Goal: Share content: Share content

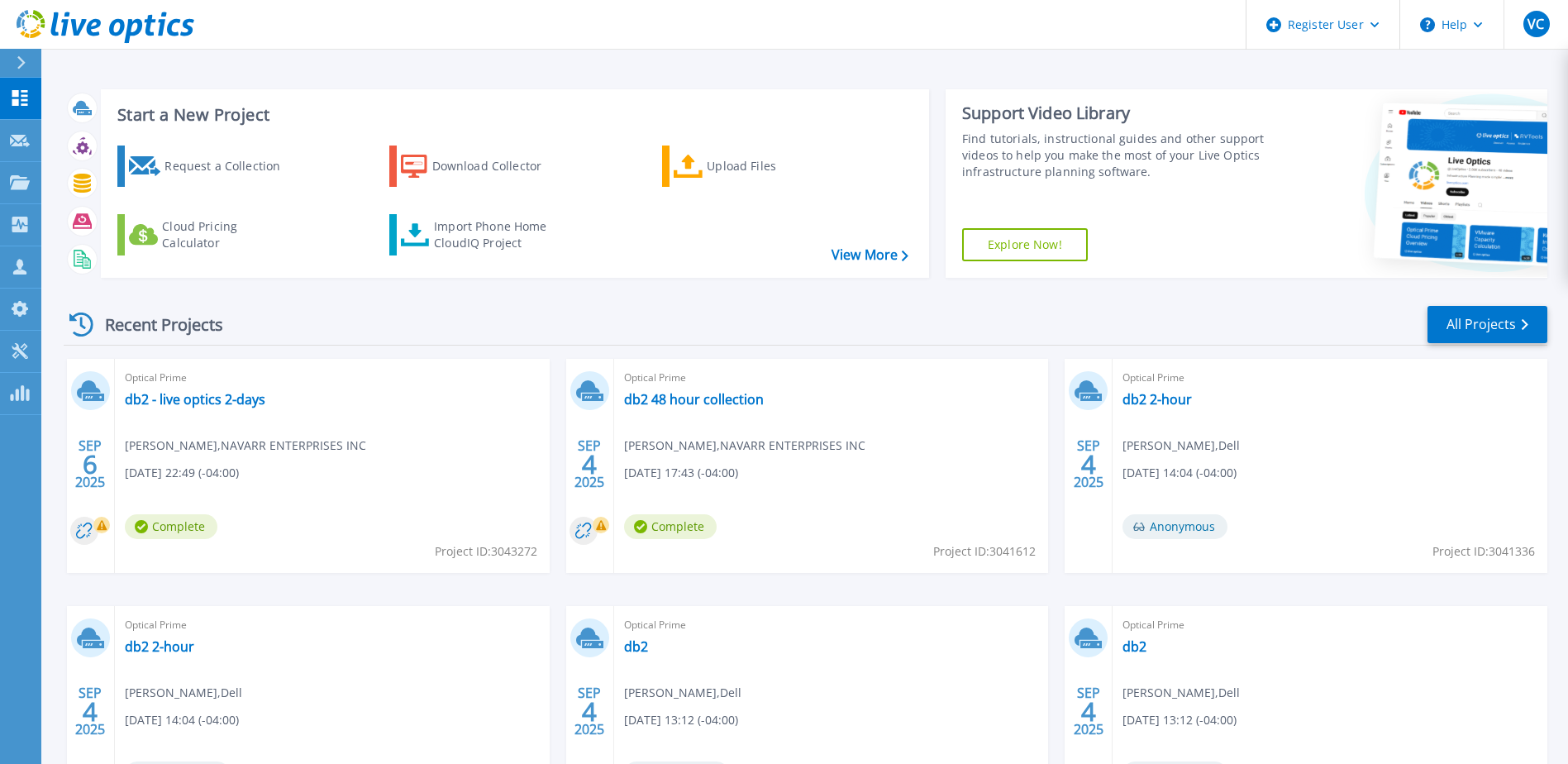
scroll to position [83, 0]
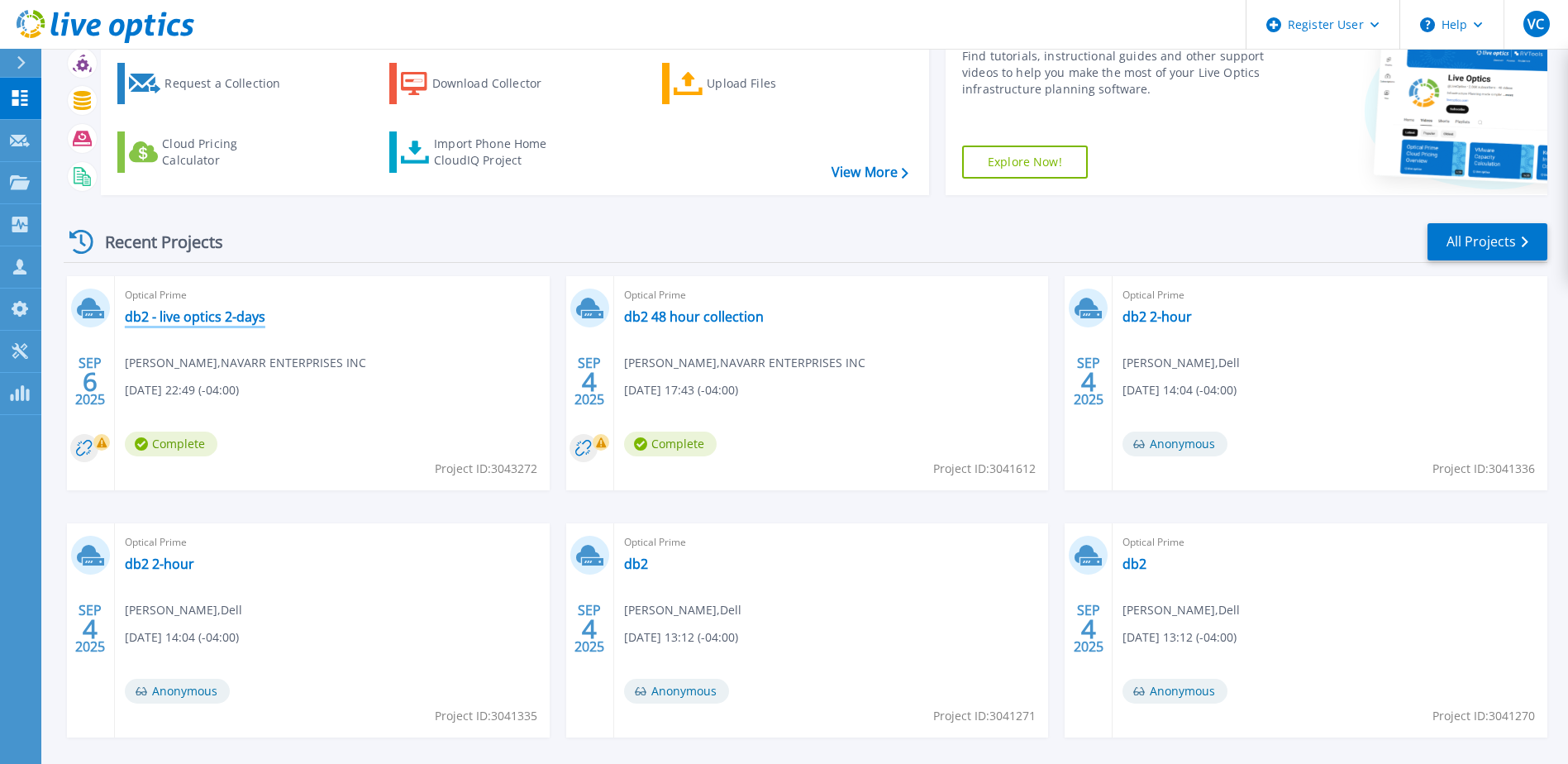
click at [248, 312] on link "db2 - live optics 2-days" at bounding box center [195, 316] width 141 height 17
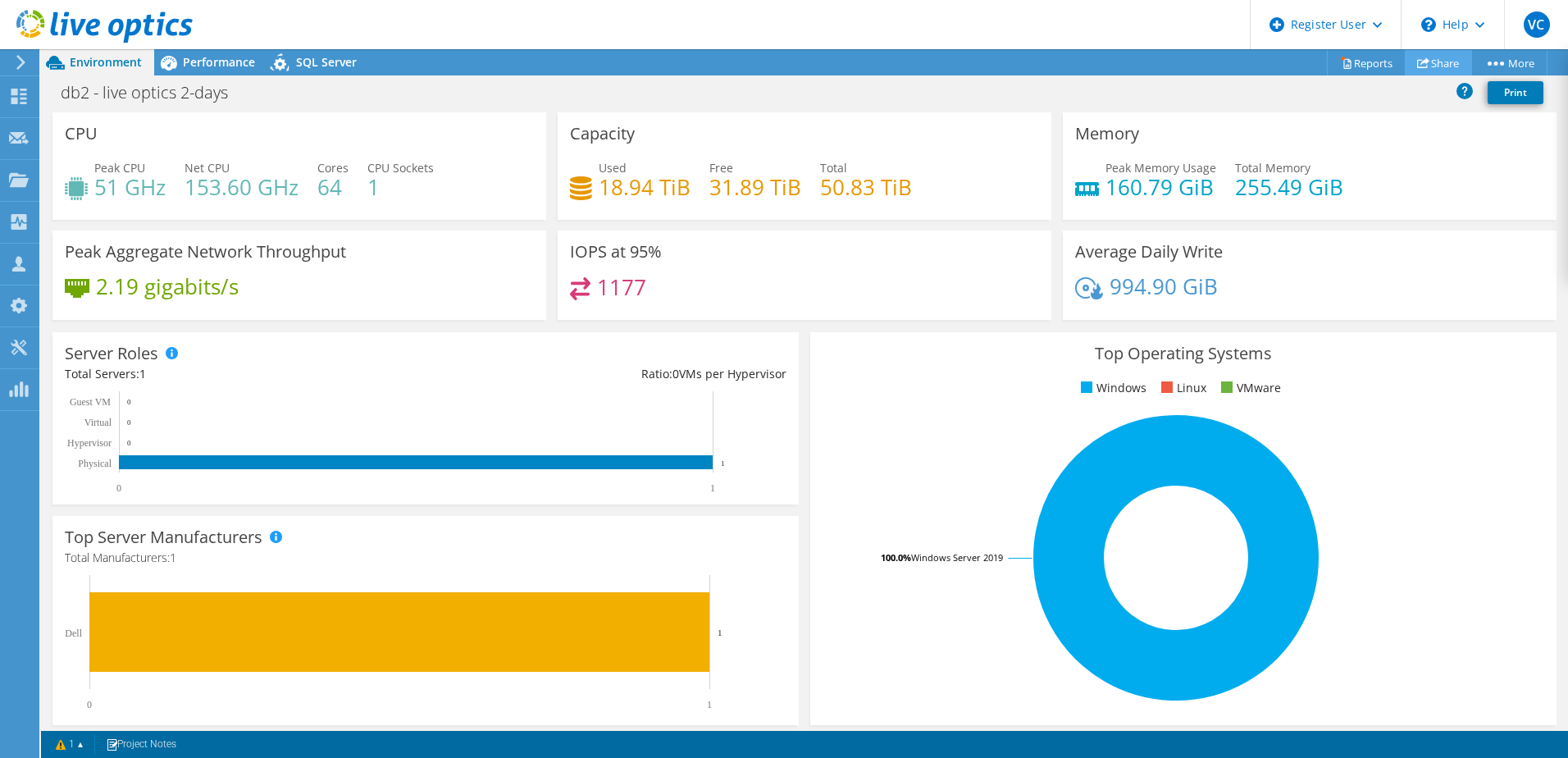
click at [1432, 73] on link "Share" at bounding box center [1438, 63] width 67 height 26
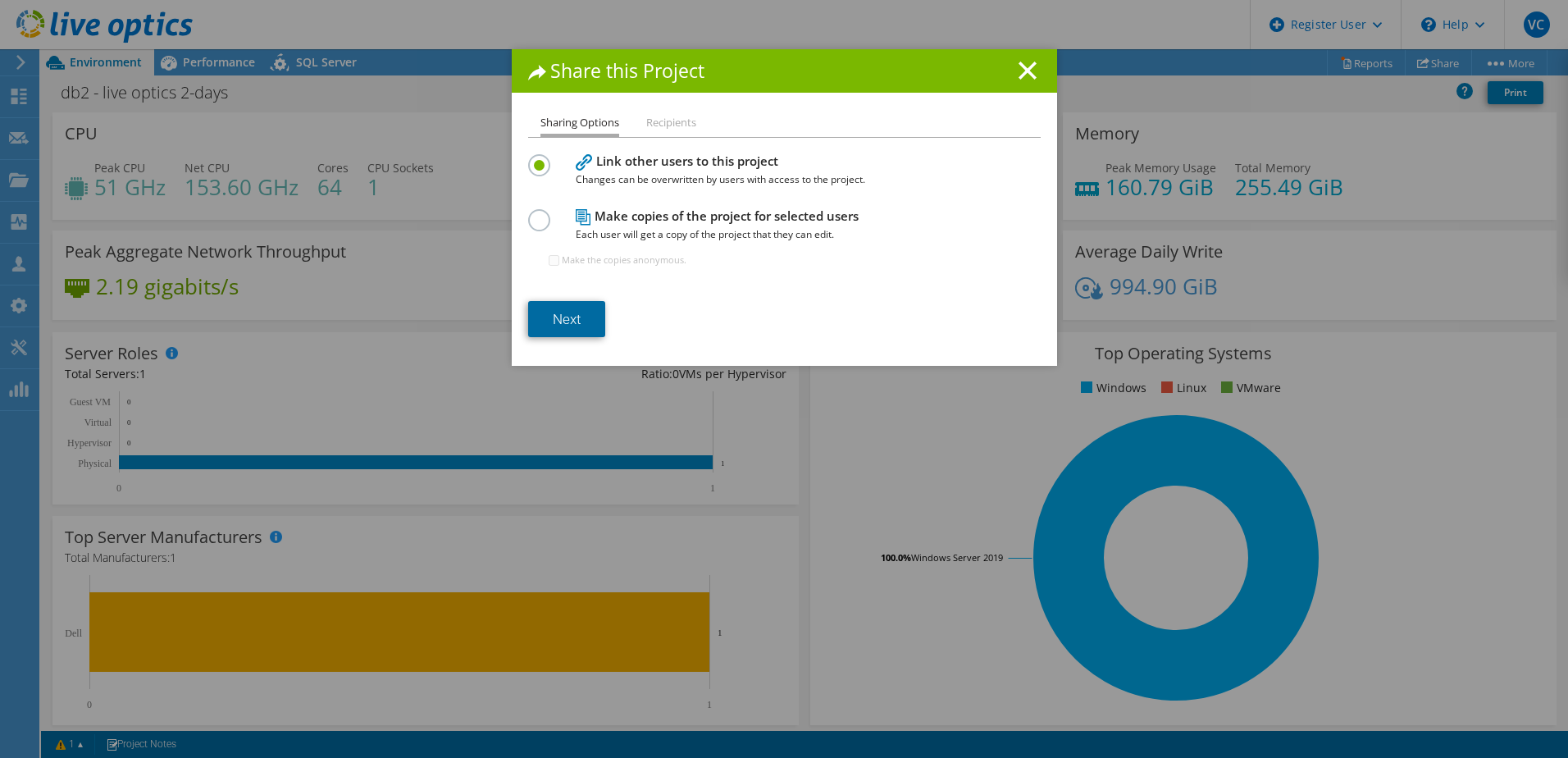
click at [574, 310] on link "Next" at bounding box center [566, 318] width 77 height 36
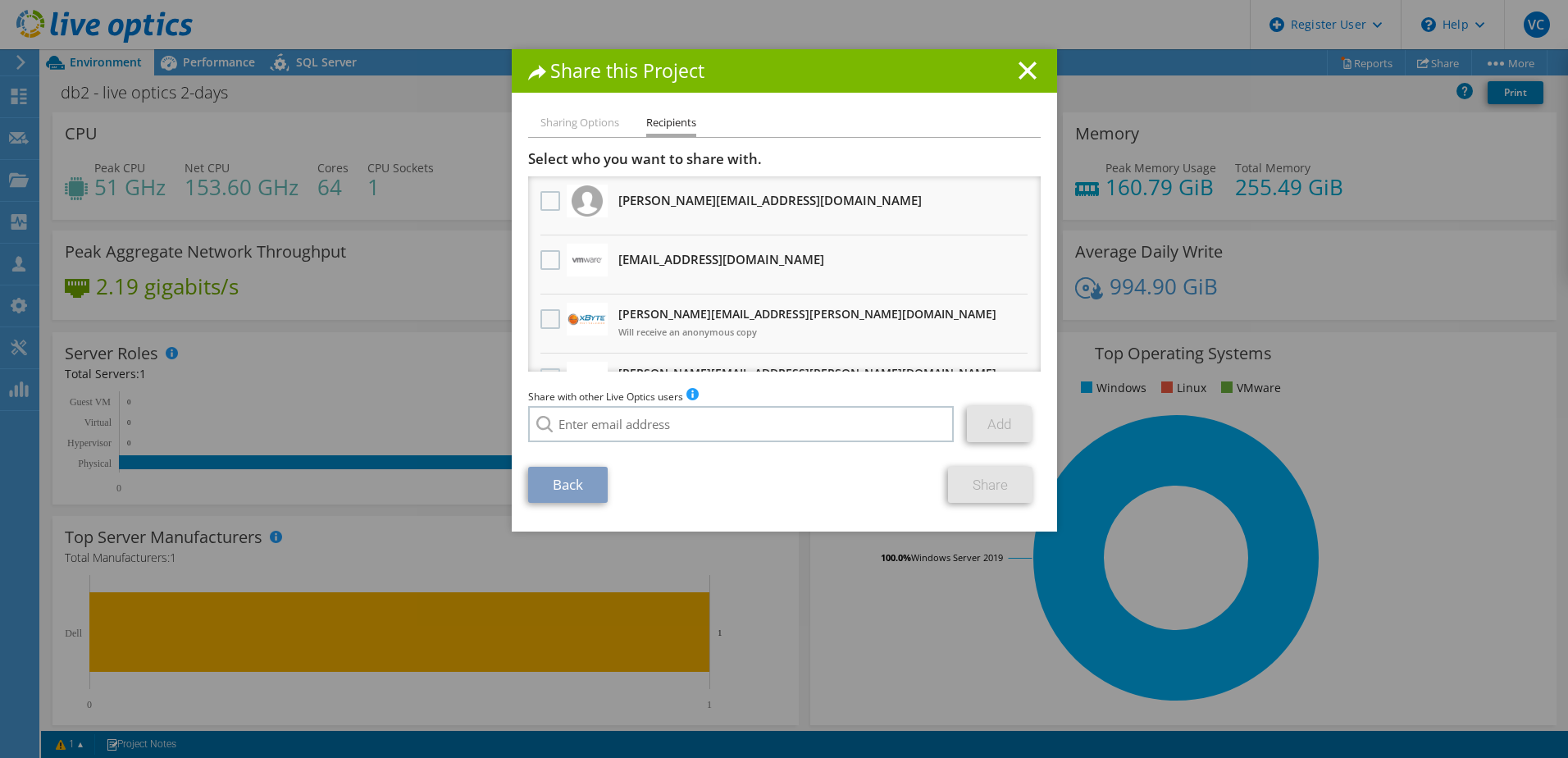
click at [547, 314] on label at bounding box center [552, 319] width 24 height 19
click at [0, 0] on input "checkbox" at bounding box center [0, 0] width 0 height 0
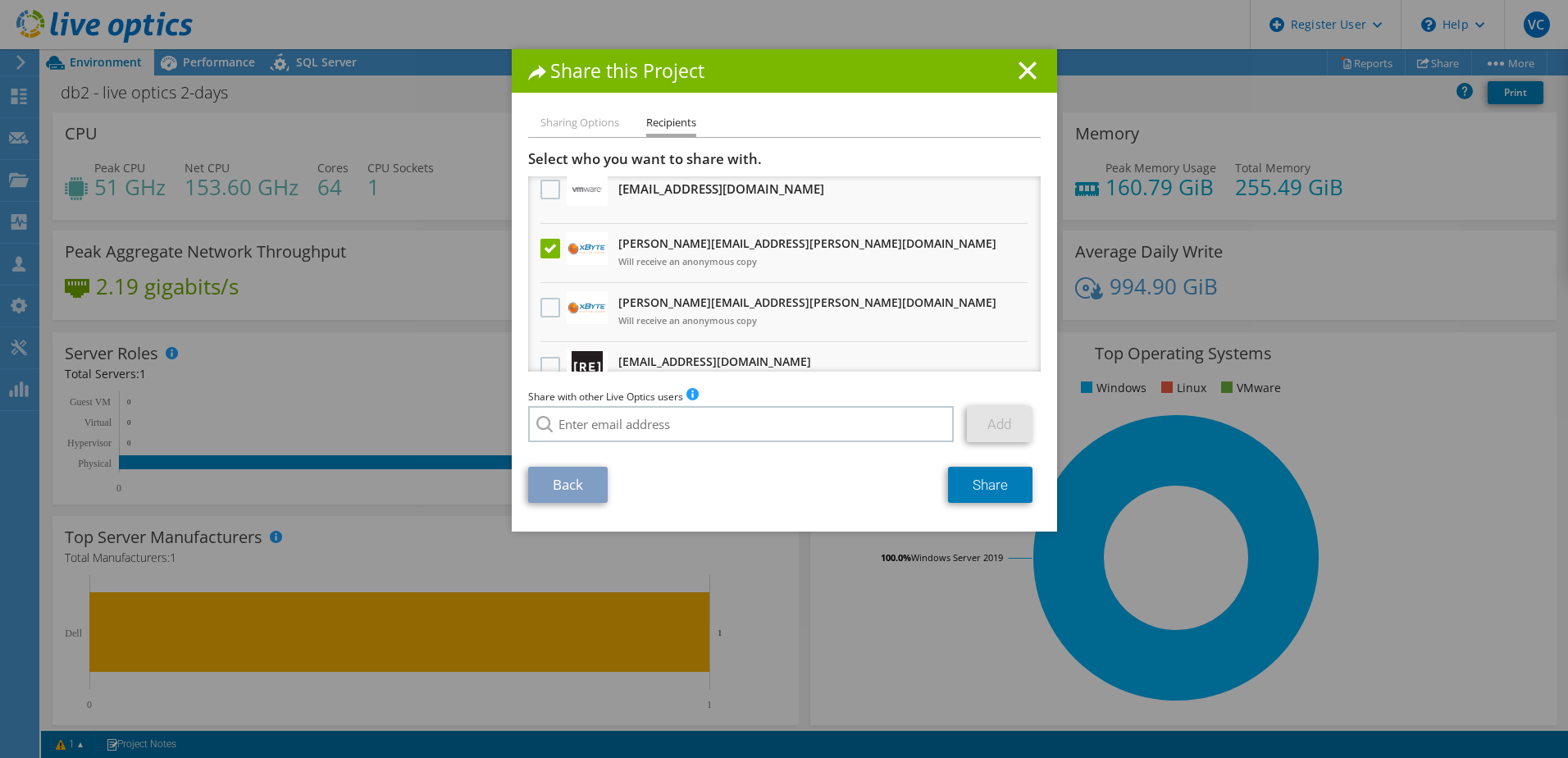
scroll to position [164, 0]
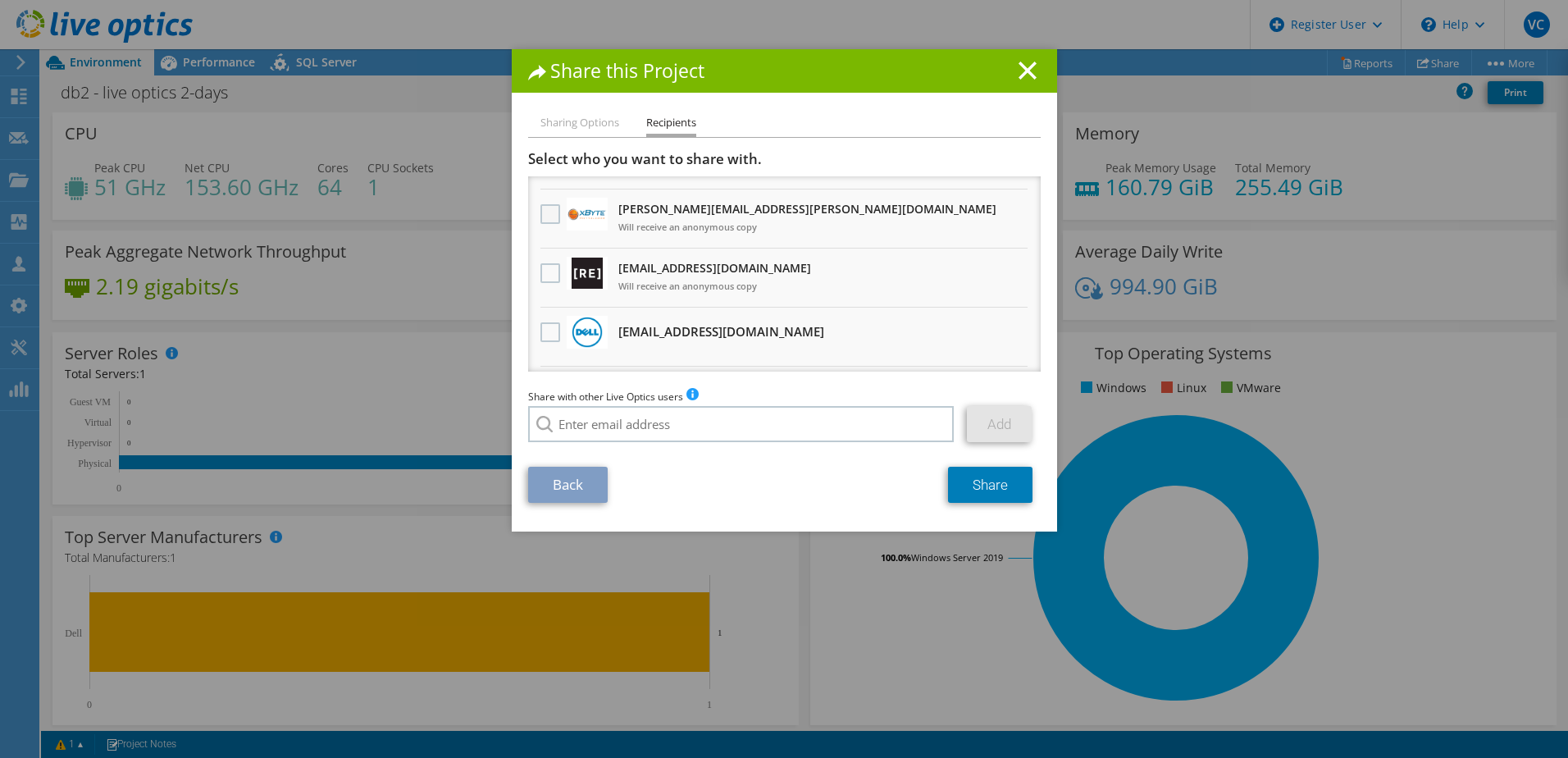
click at [547, 211] on label at bounding box center [552, 214] width 24 height 19
click at [0, 0] on input "checkbox" at bounding box center [0, 0] width 0 height 0
click at [690, 428] on input "search" at bounding box center [741, 424] width 426 height 36
click at [626, 485] on li "Riley.Hajek@dell.com" at bounding box center [688, 475] width 321 height 19
type input "Riley.Hajek@dell.com"
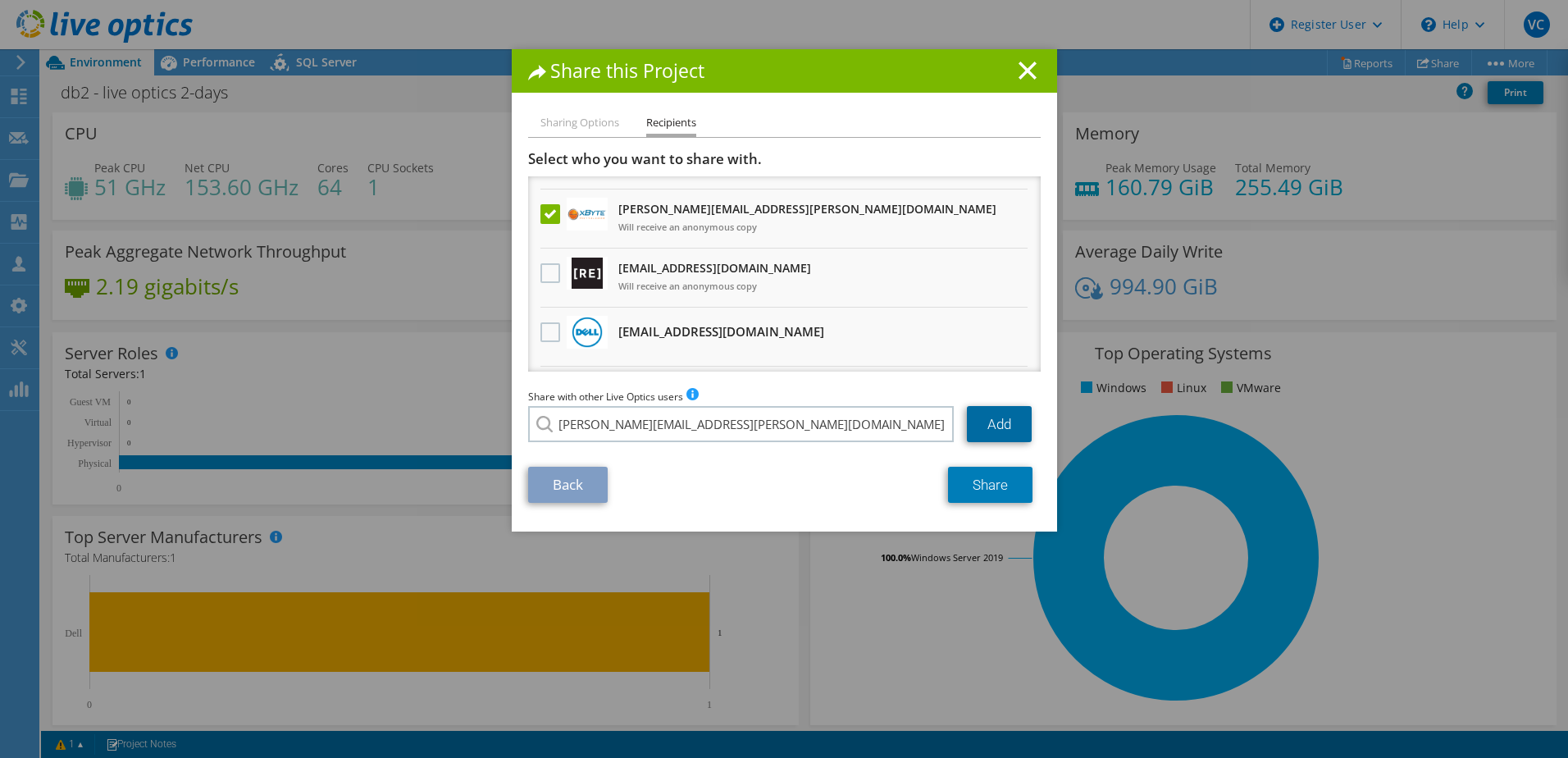
click at [993, 419] on link "Add" at bounding box center [998, 424] width 65 height 36
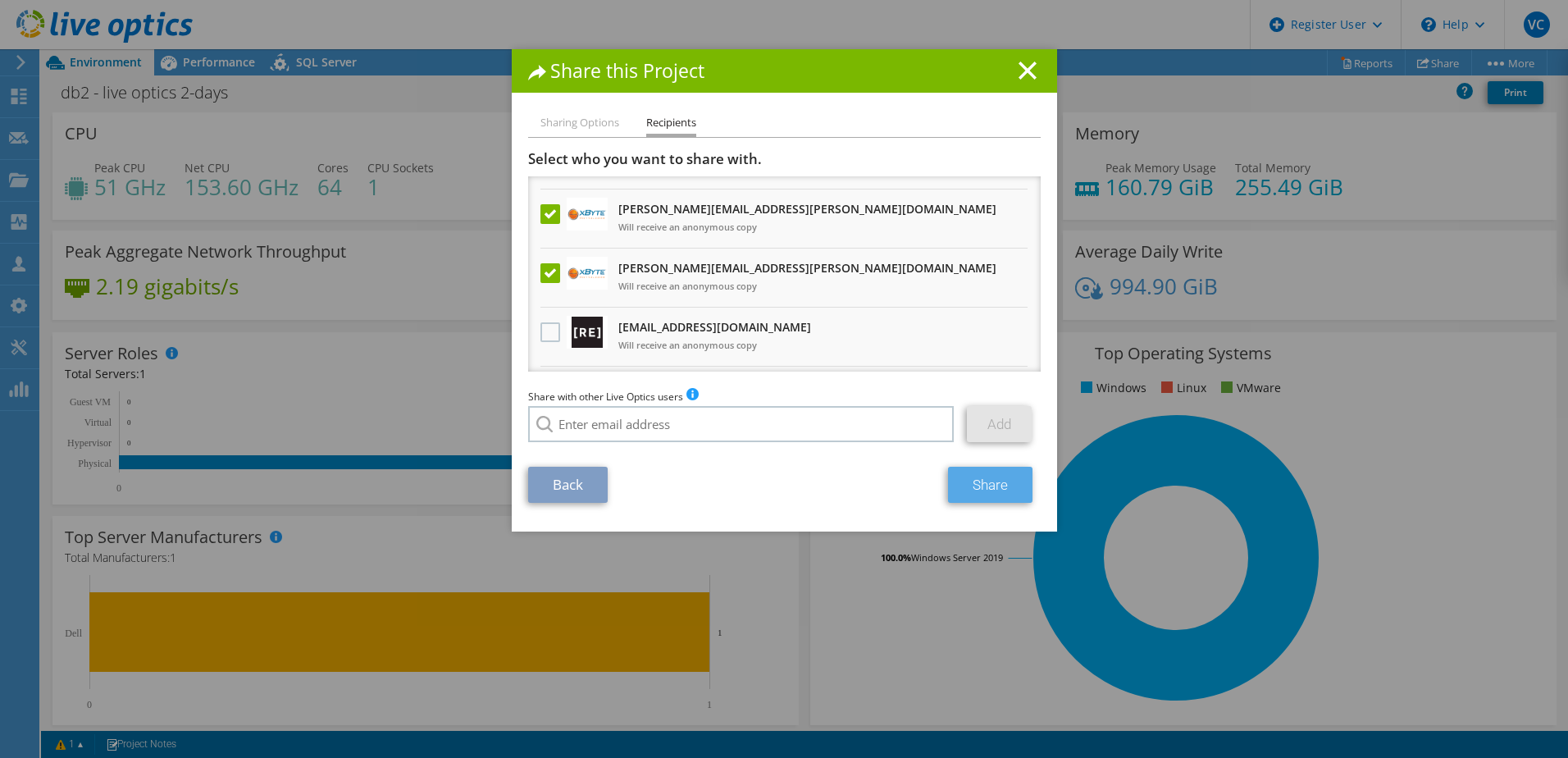
scroll to position [223, 0]
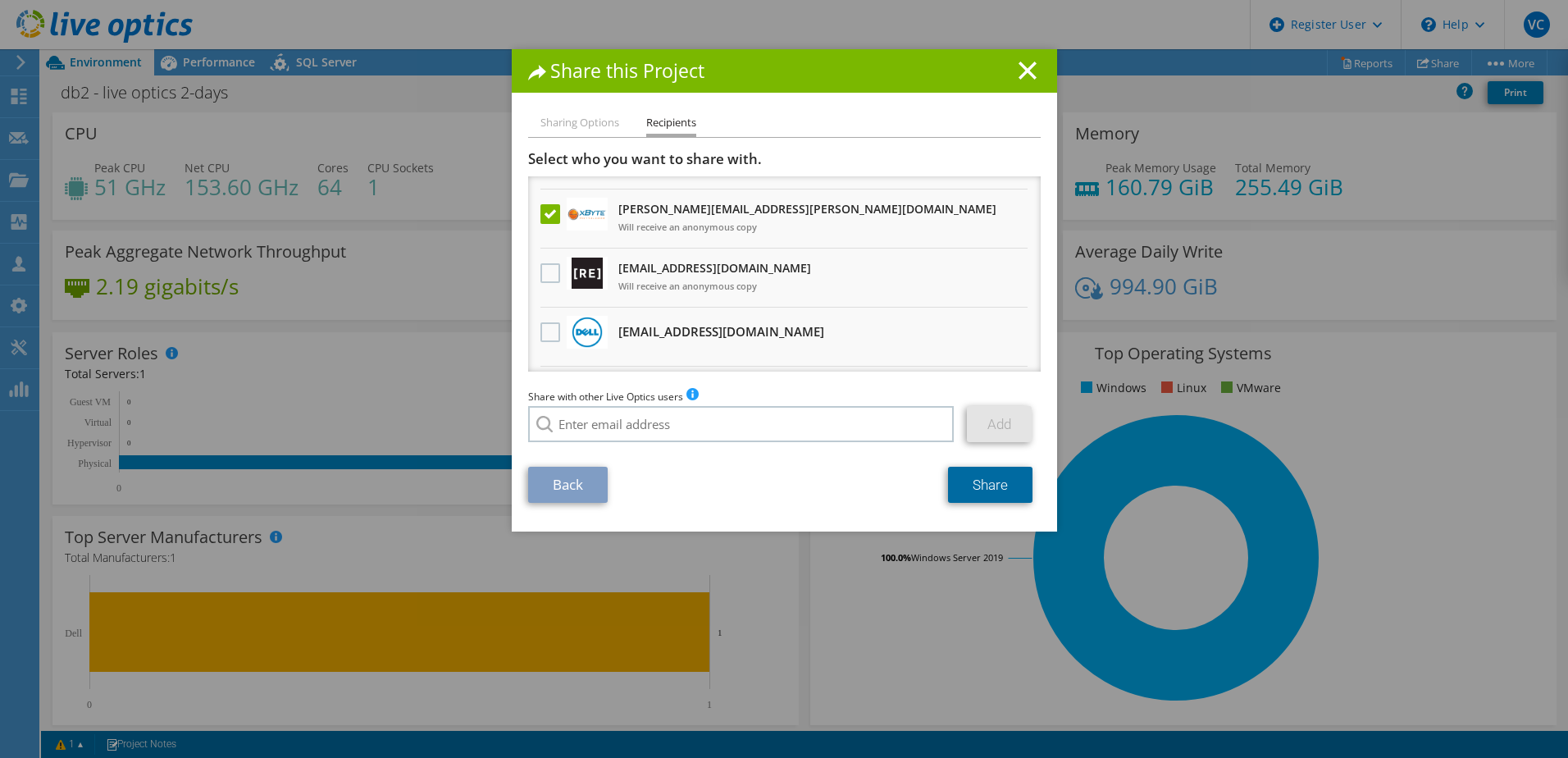
click at [992, 484] on link "Share" at bounding box center [991, 485] width 85 height 36
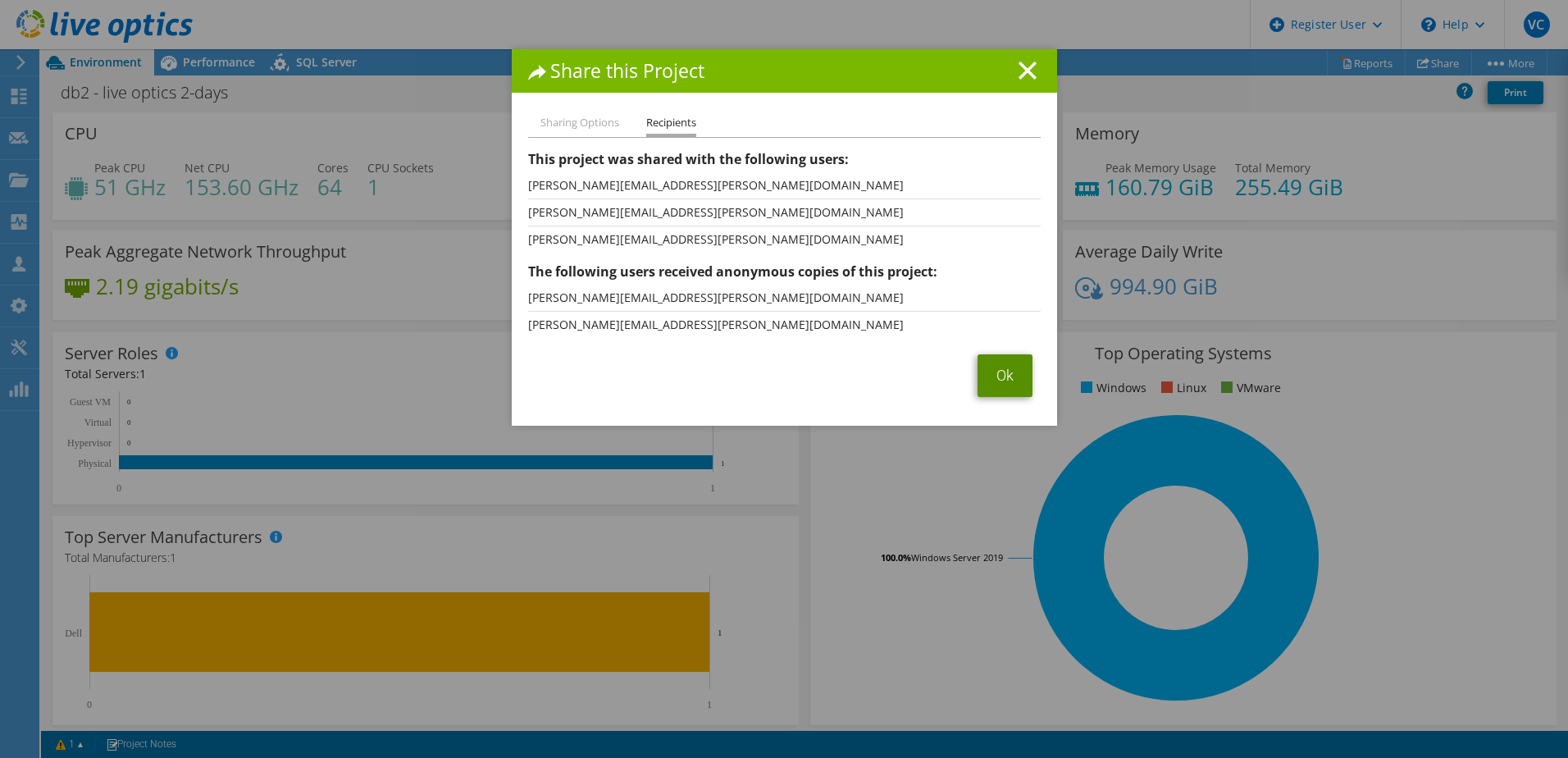
click at [989, 385] on link "Ok" at bounding box center [1005, 376] width 55 height 42
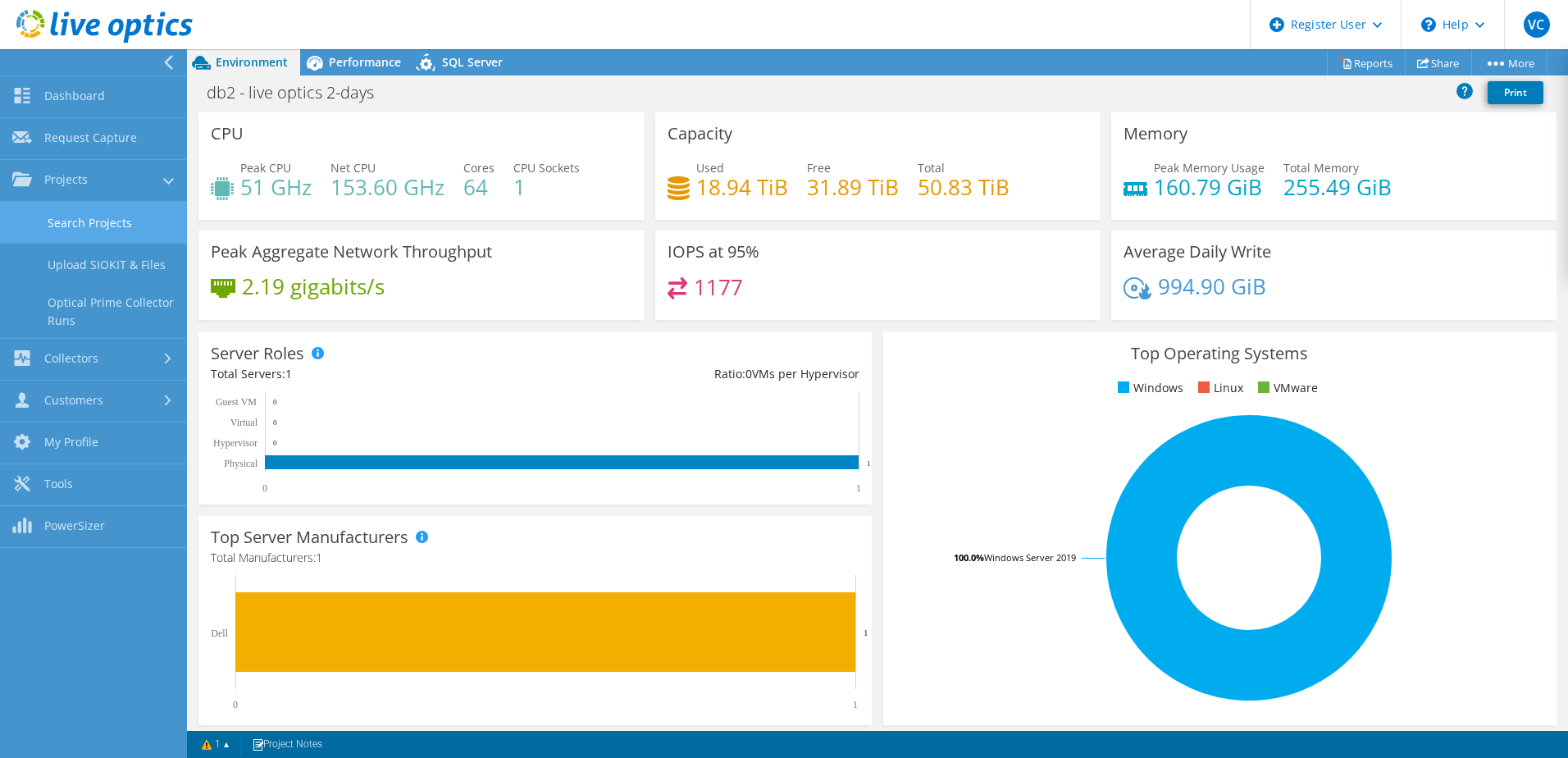
click at [110, 233] on link "Search Projects" at bounding box center [93, 222] width 187 height 42
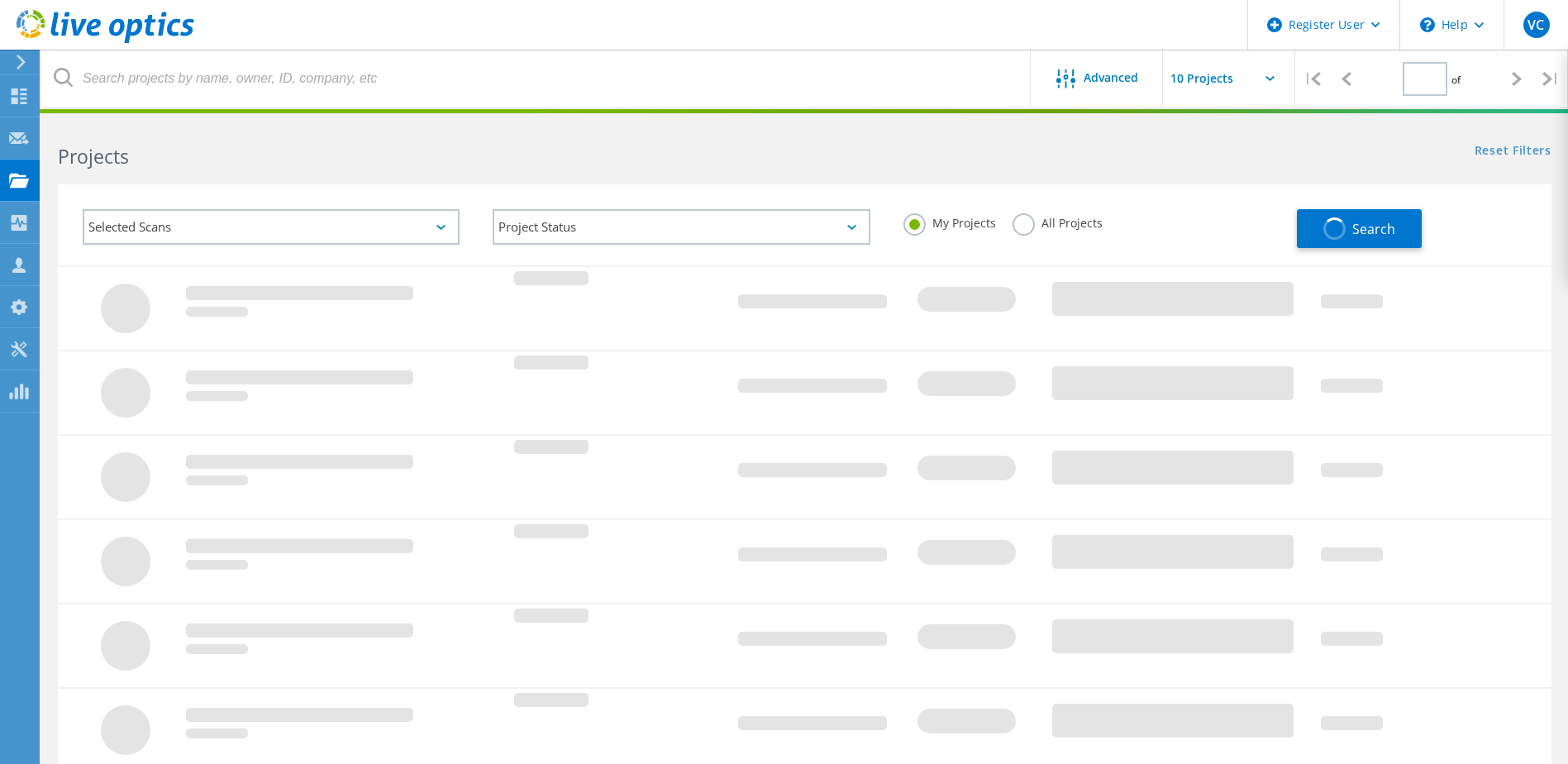
type input "1"
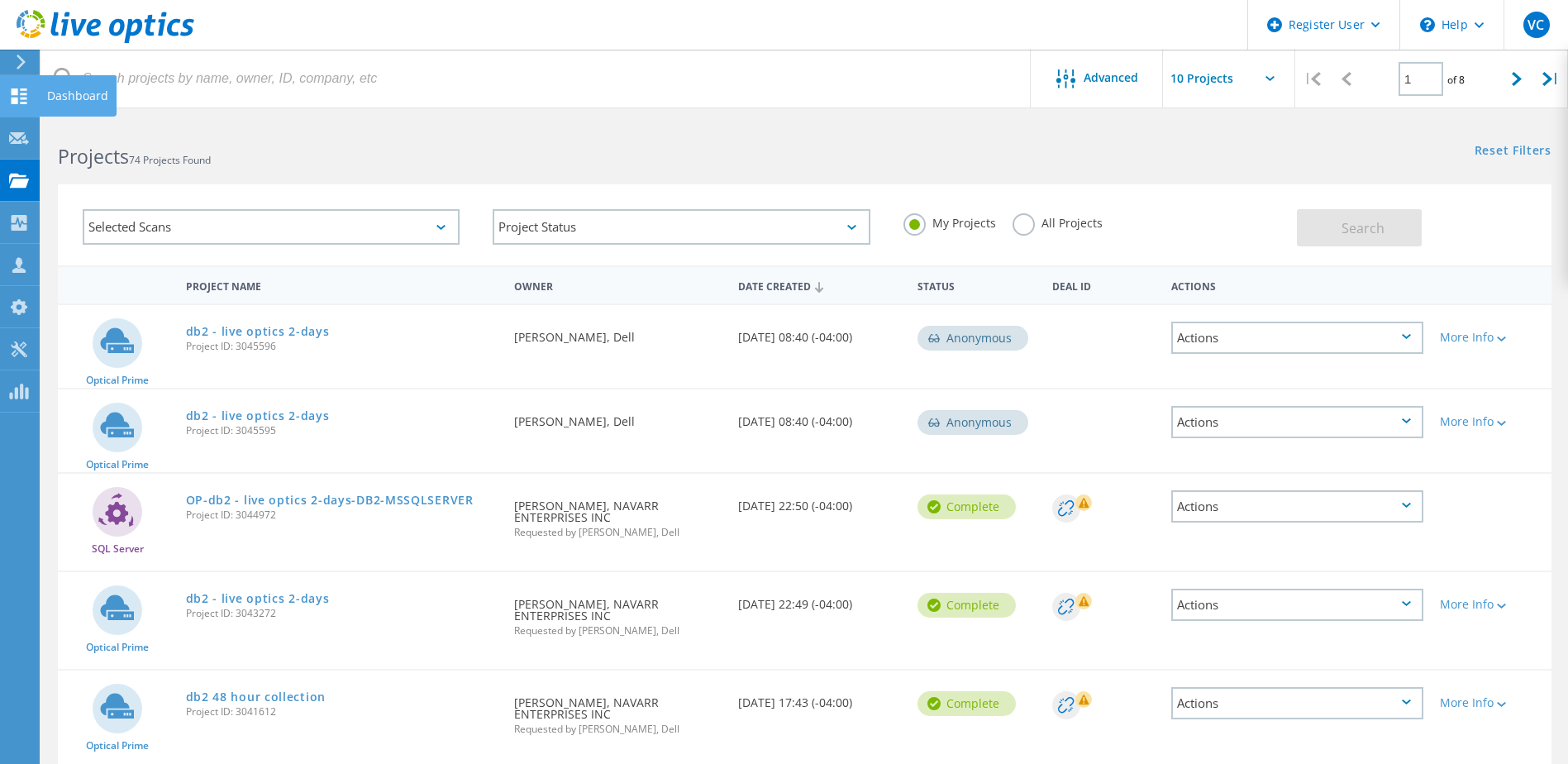
click at [24, 105] on div at bounding box center [19, 98] width 20 height 18
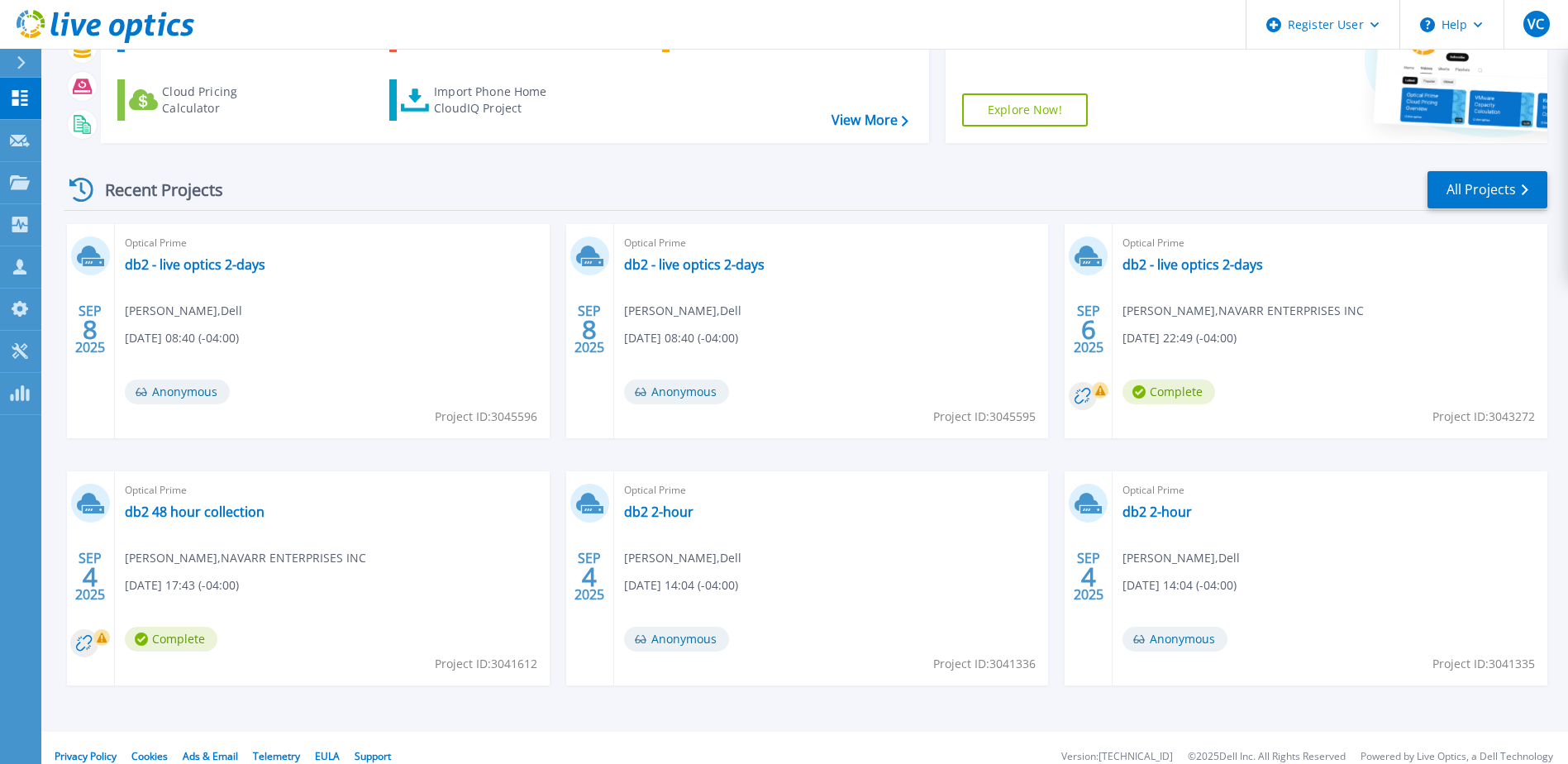
scroll to position [152, 0]
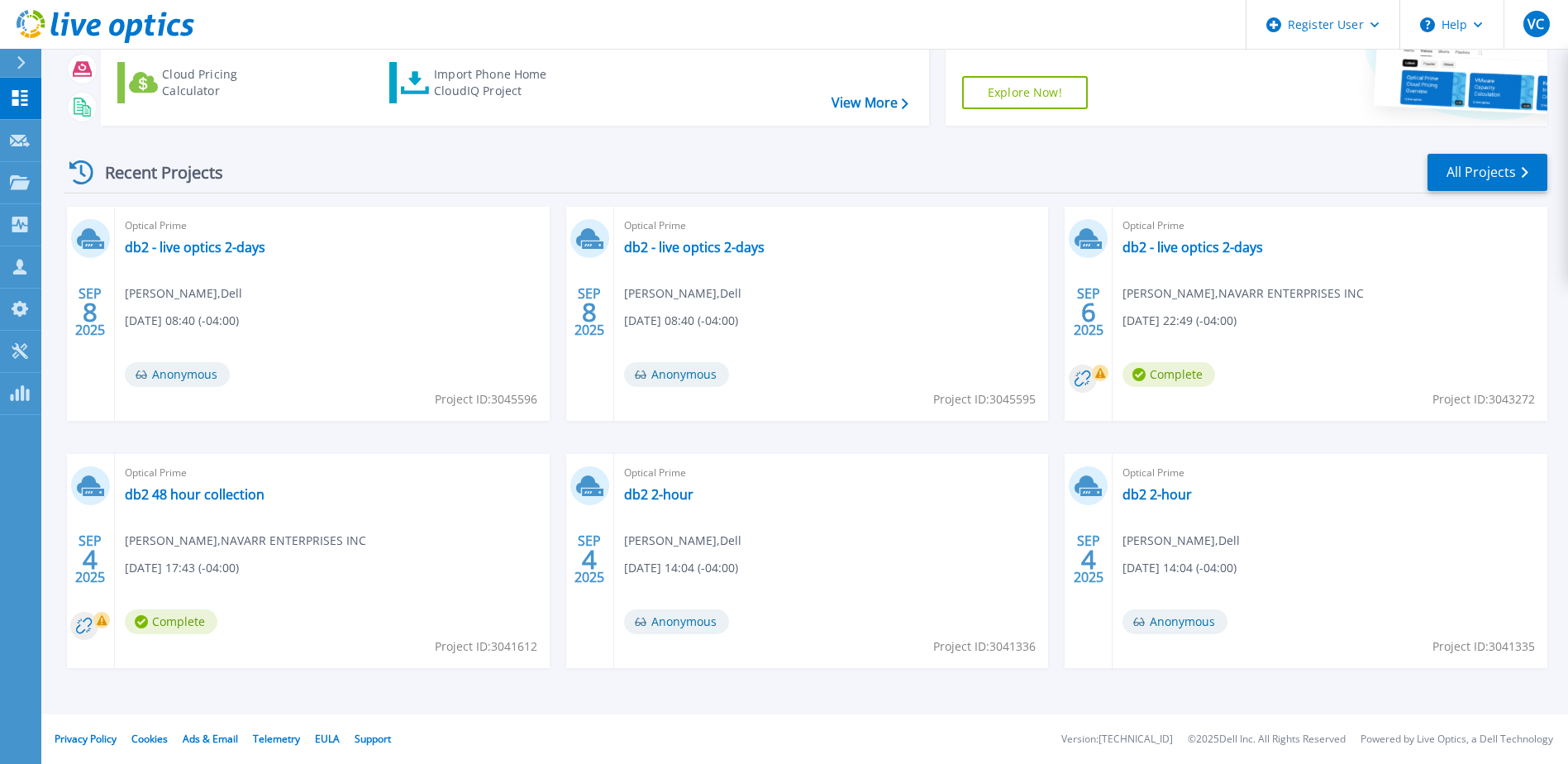
click at [1478, 192] on div "Recent Projects All Projects" at bounding box center [805, 173] width 1483 height 41
click at [1490, 175] on link "All Projects" at bounding box center [1487, 172] width 119 height 37
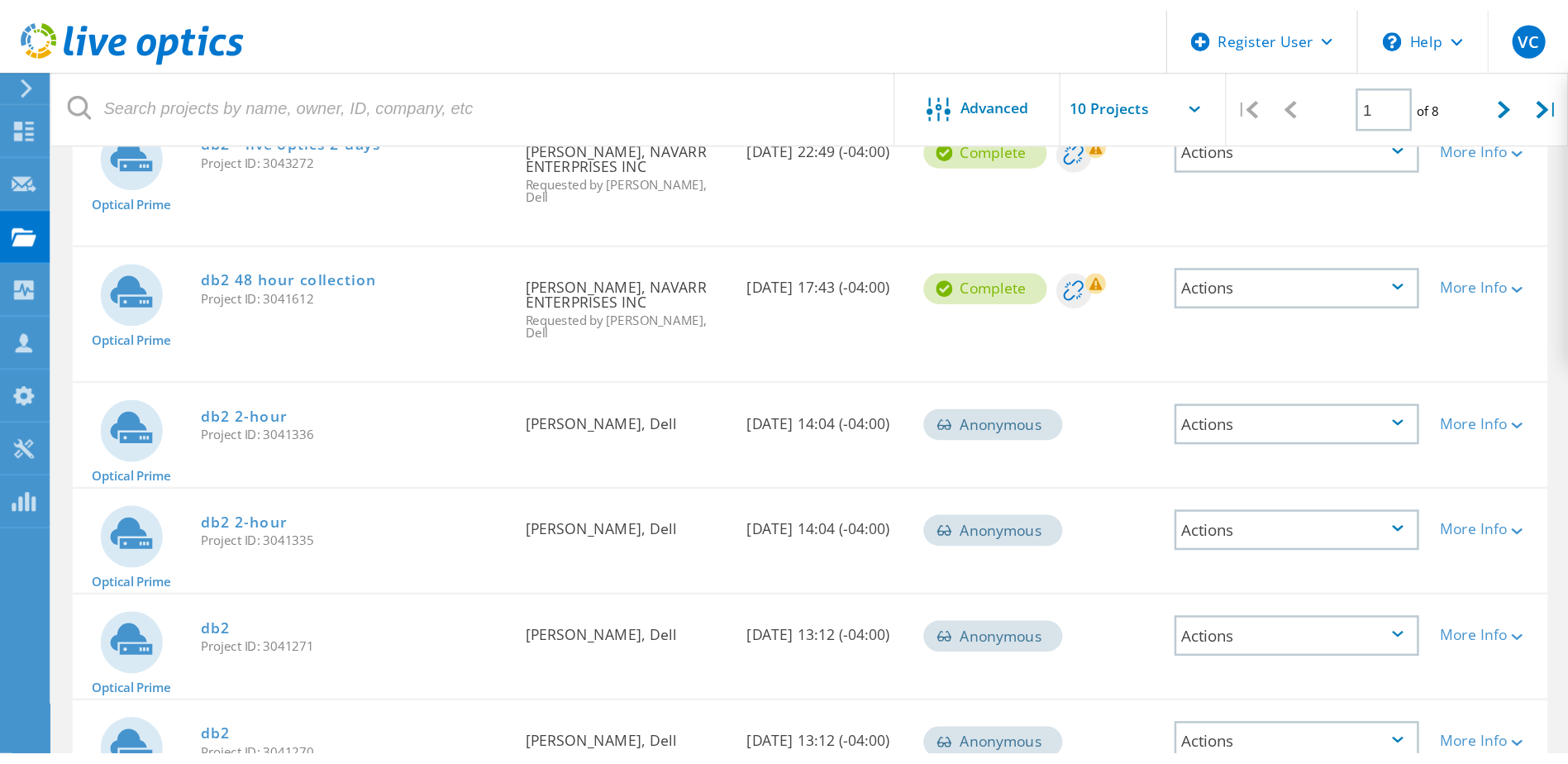
scroll to position [502, 0]
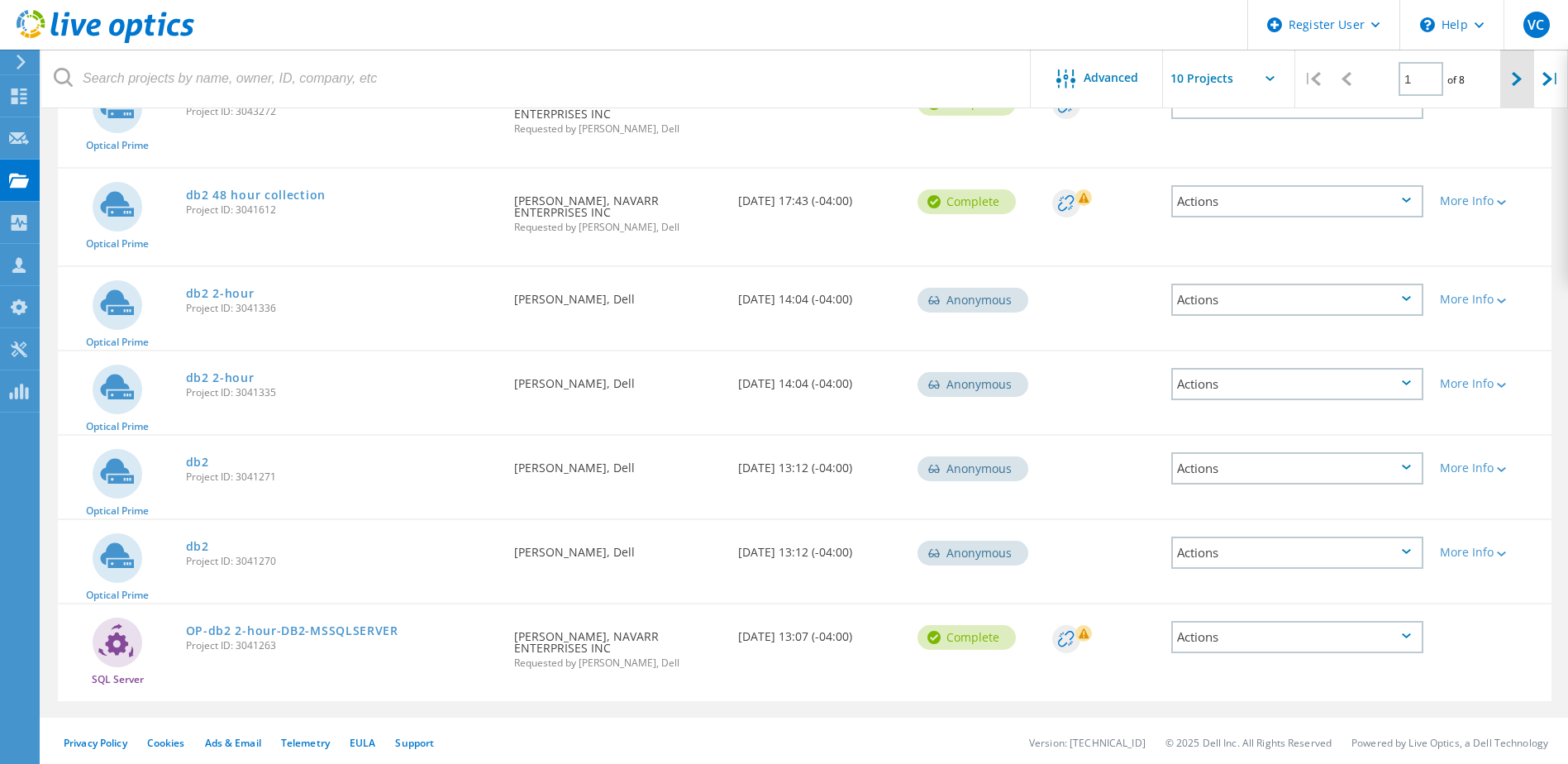
click at [1522, 79] on icon at bounding box center [1516, 79] width 10 height 14
type input "2"
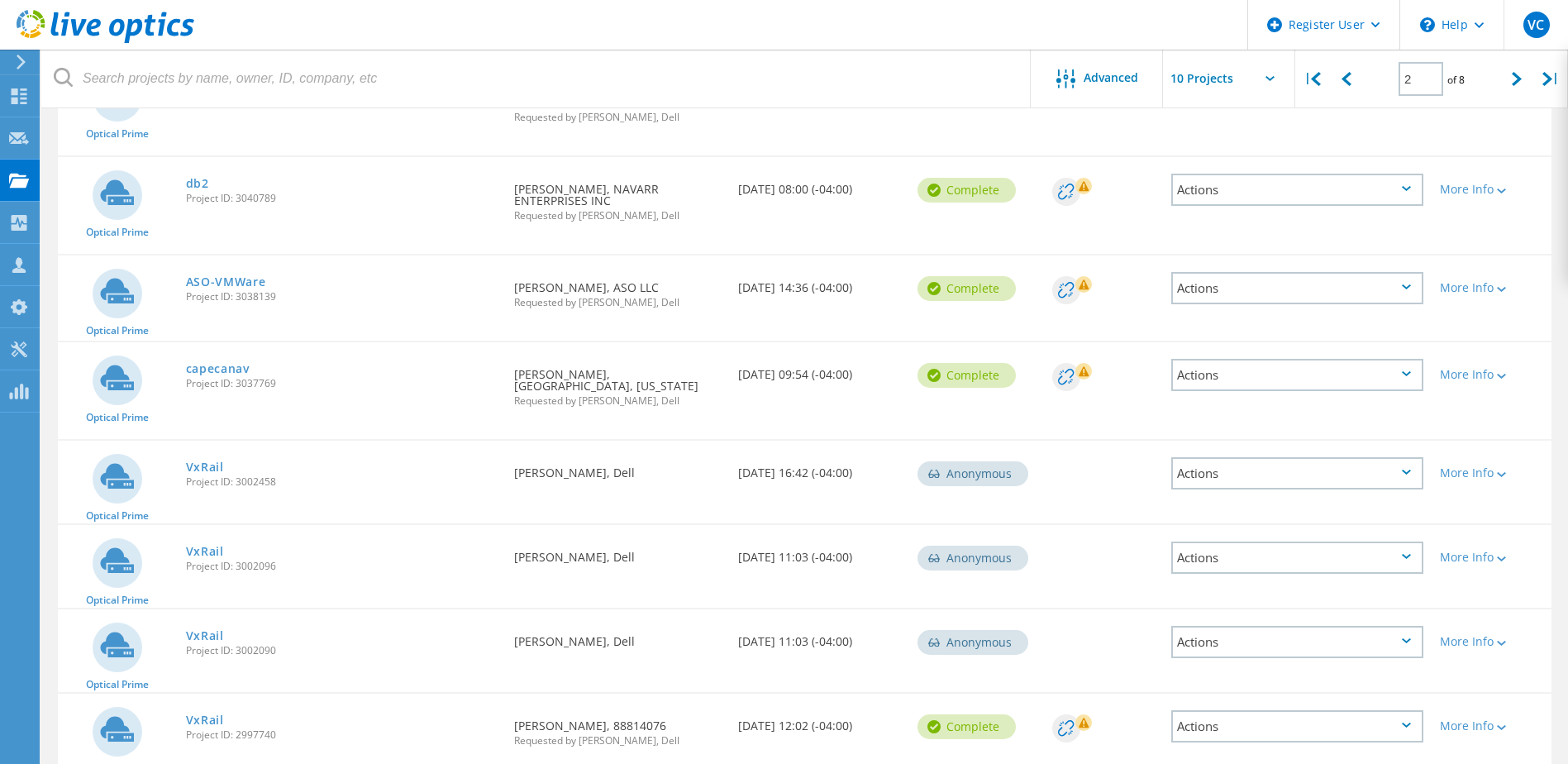
scroll to position [248, 0]
click at [240, 278] on link "ASO-VMWare" at bounding box center [226, 280] width 80 height 12
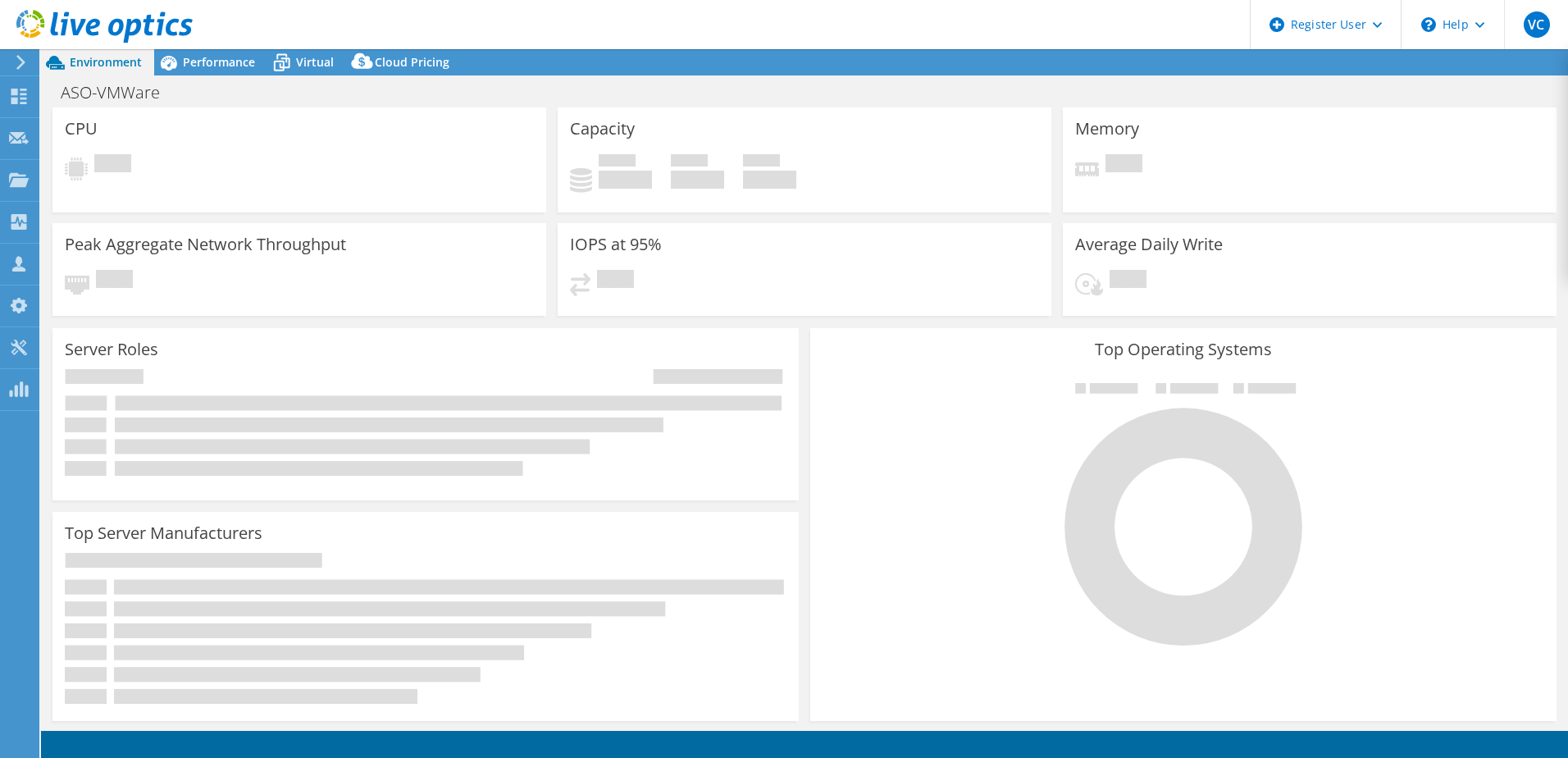
select select "USD"
